Goal: Transaction & Acquisition: Purchase product/service

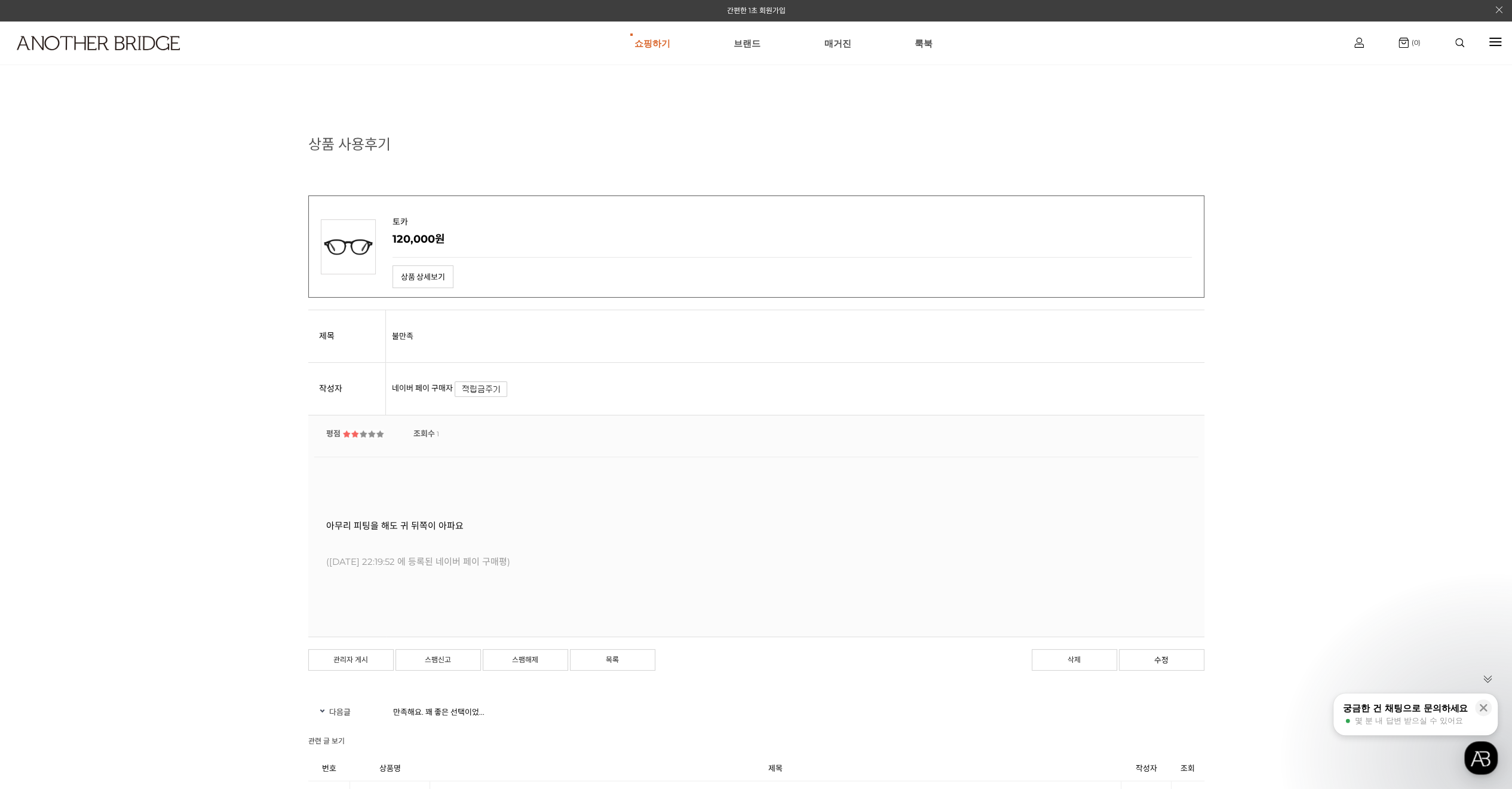
click at [419, 263] on p "상품 상세보기" at bounding box center [792, 272] width 800 height 31
click at [419, 269] on link "상품 상세보기" at bounding box center [423, 276] width 61 height 23
